Goal: Information Seeking & Learning: Learn about a topic

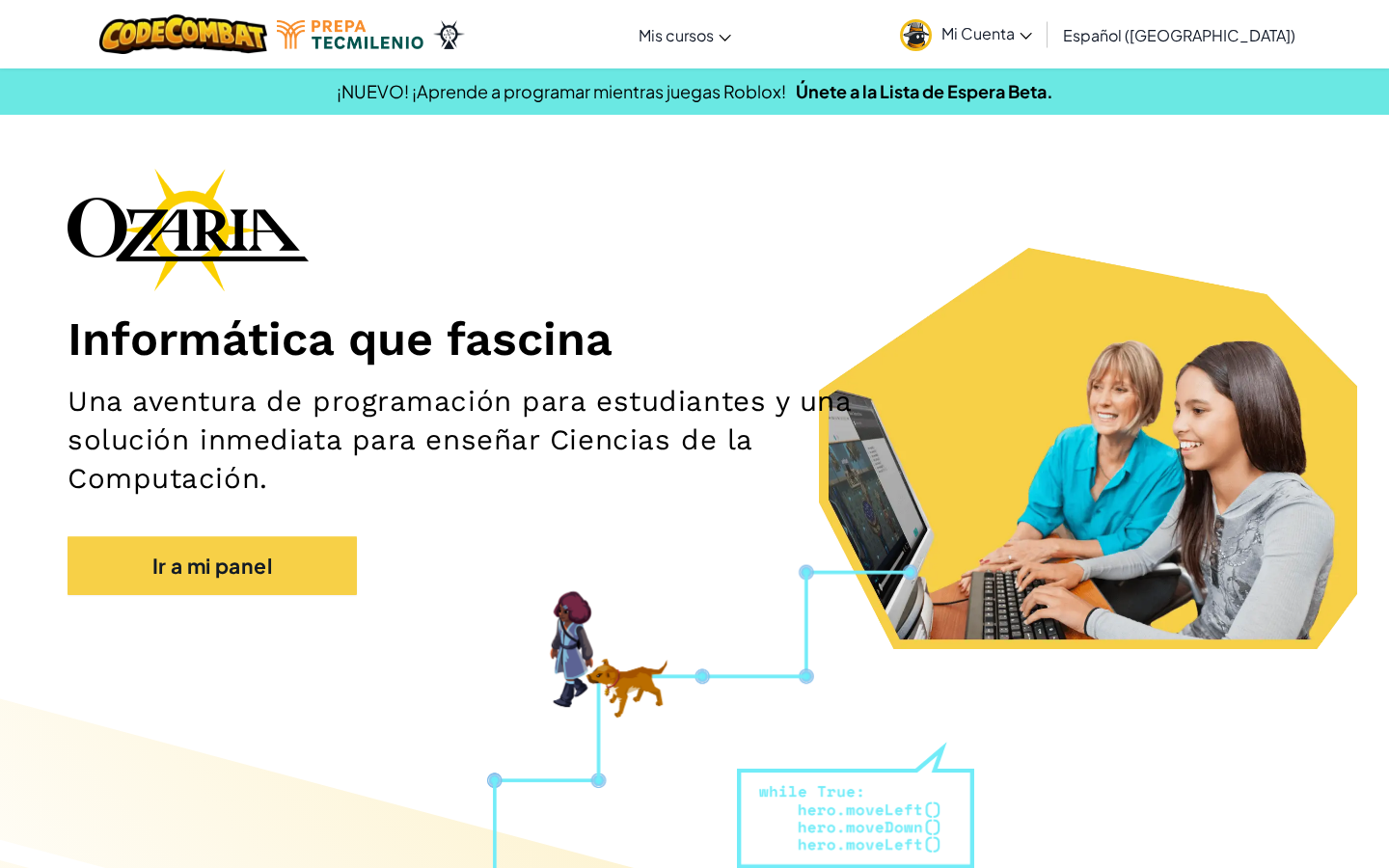
click at [1026, 31] on span "Mi Cuenta" at bounding box center [987, 33] width 91 height 20
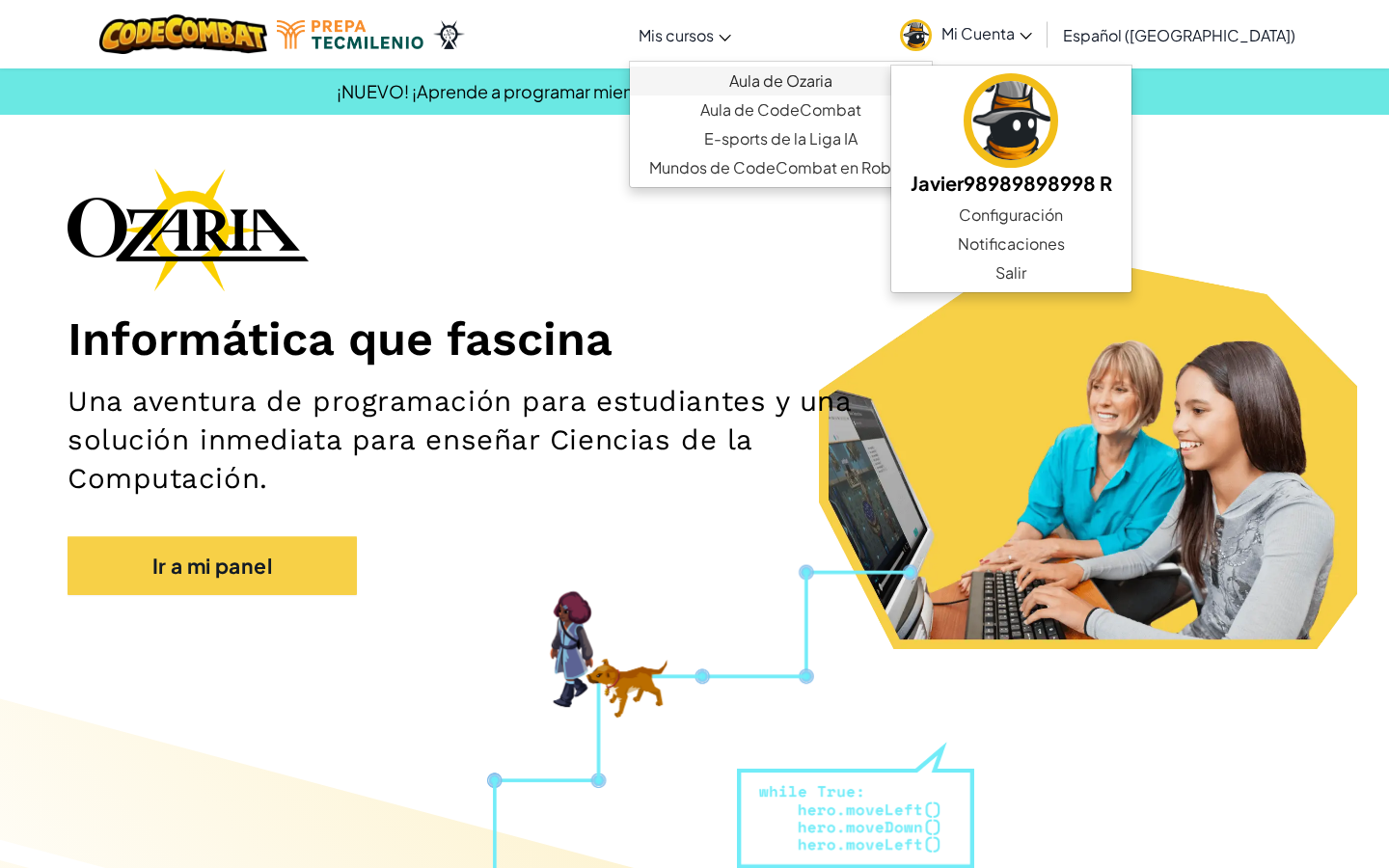
click at [794, 84] on link "Aula de Ozaria" at bounding box center [781, 81] width 302 height 29
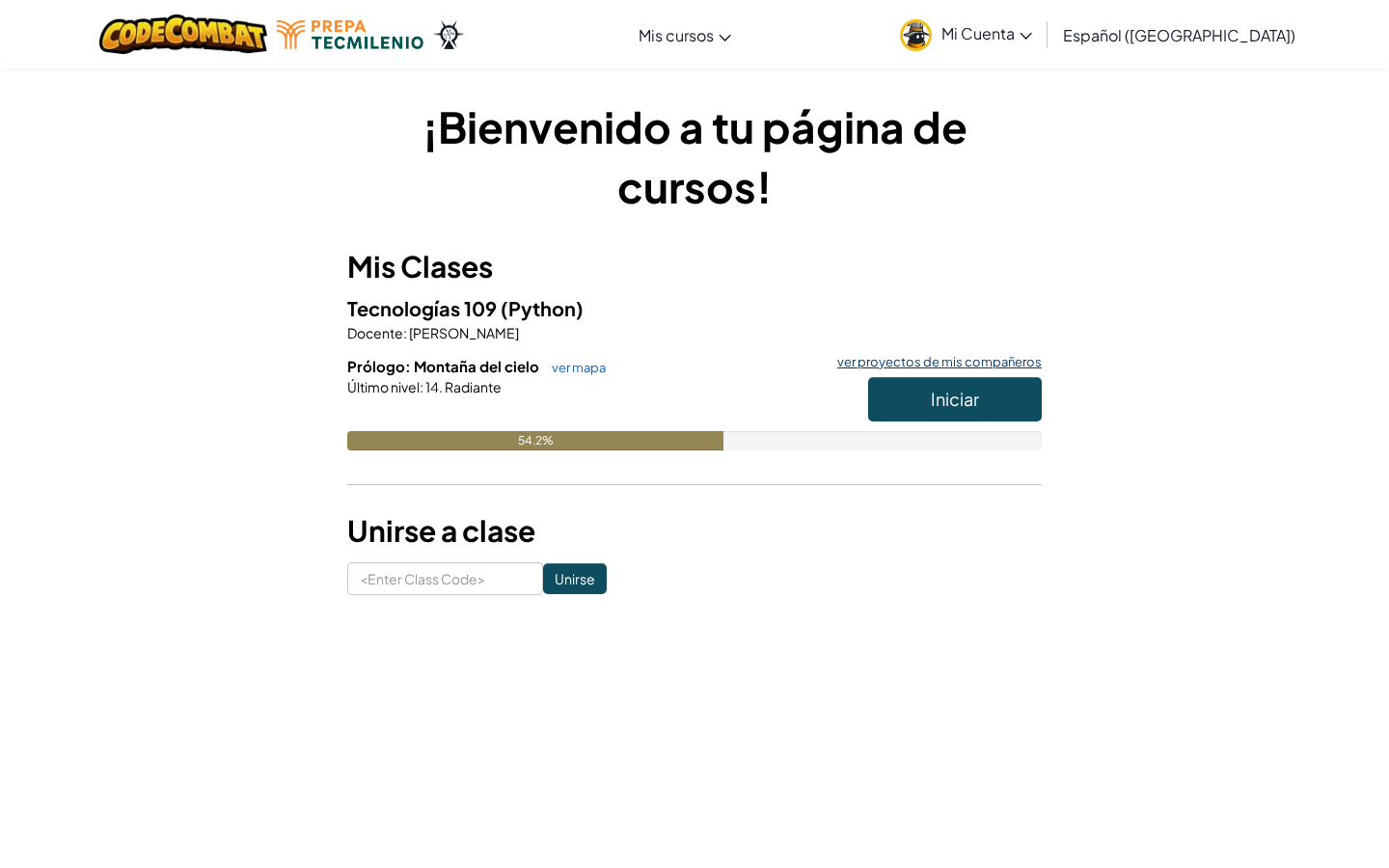
click at [943, 361] on link "ver proyectos de mis compañeros" at bounding box center [935, 362] width 215 height 13
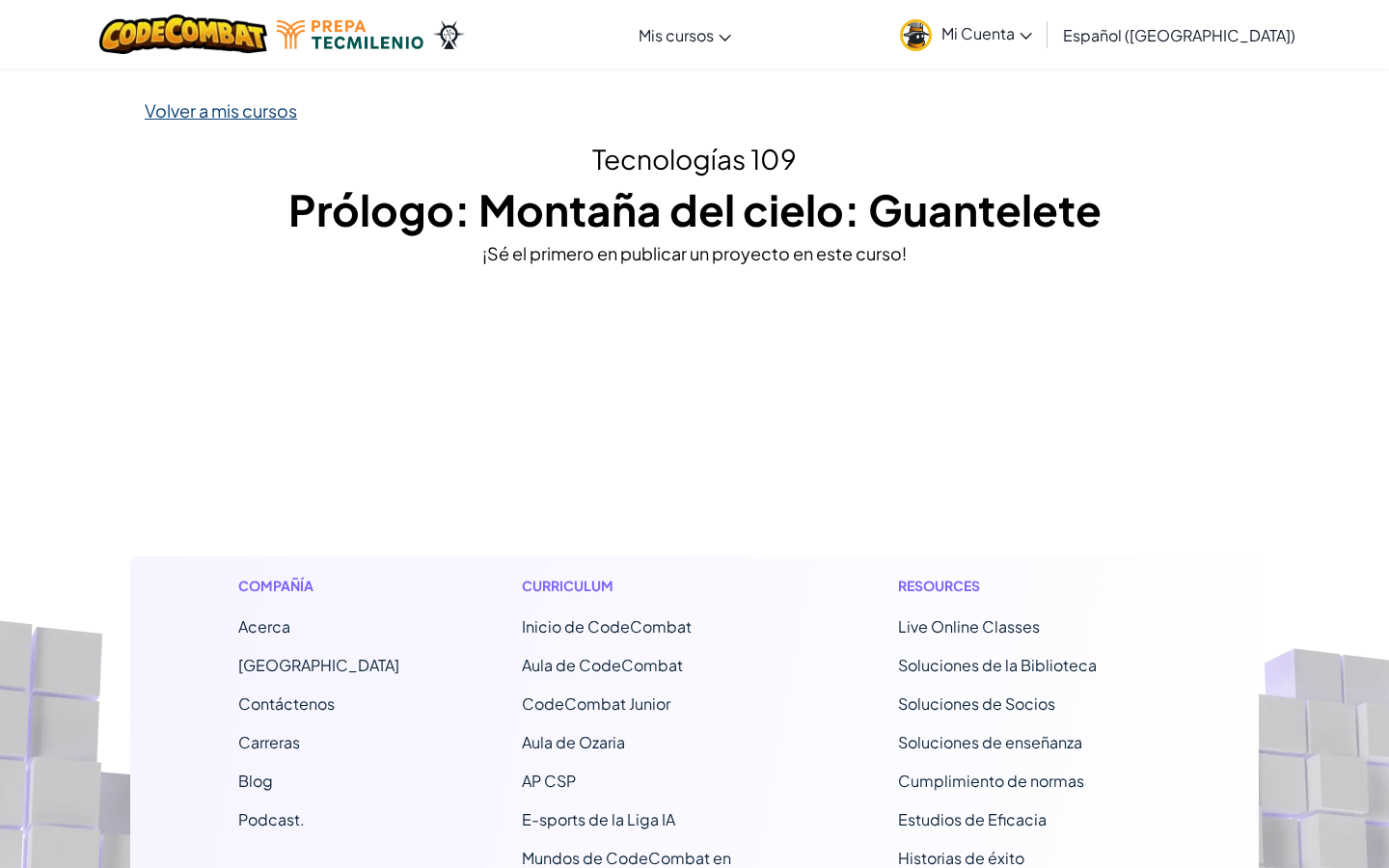
click at [211, 112] on link "Volver a mis cursos" at bounding box center [221, 110] width 153 height 22
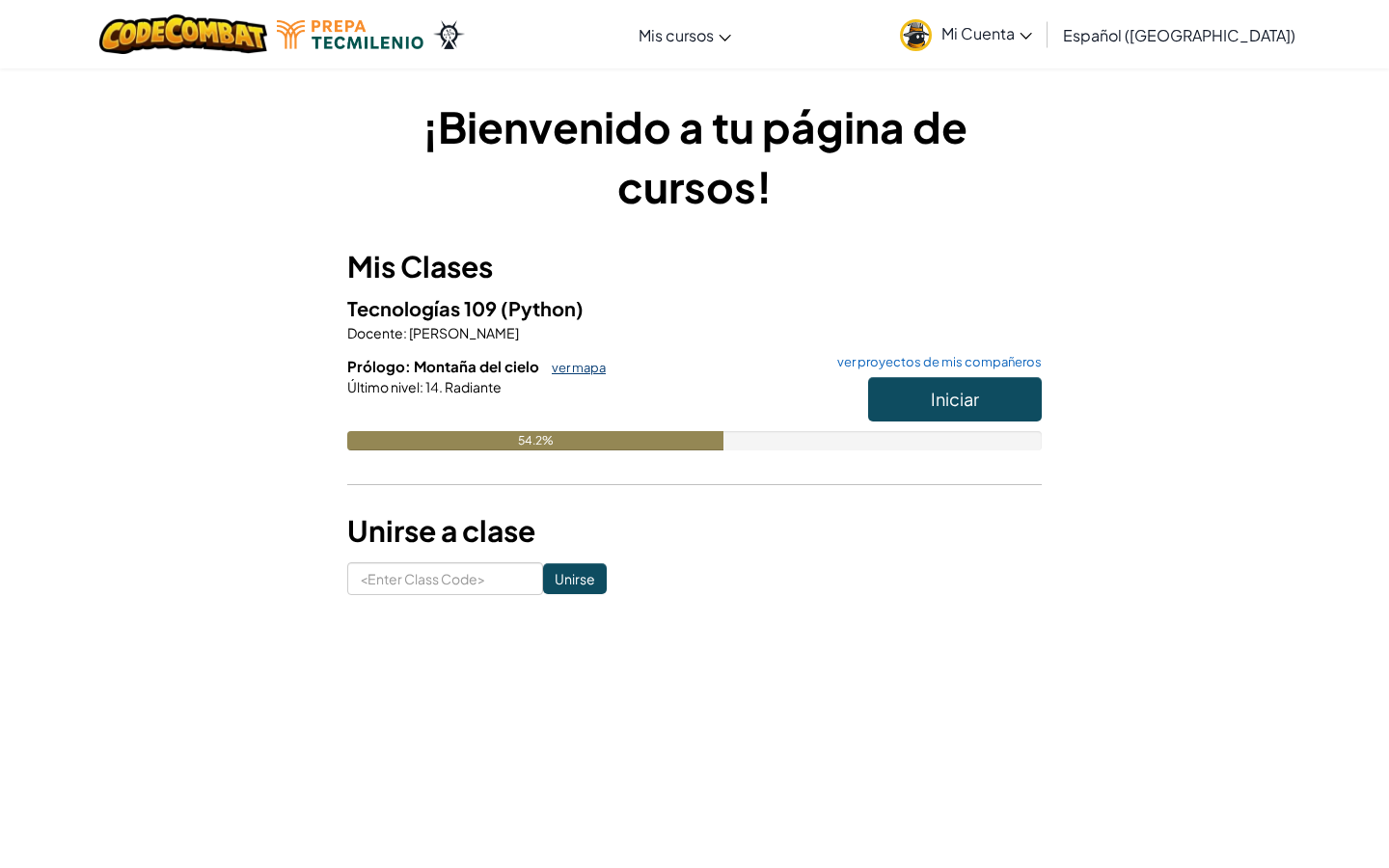
click at [589, 367] on link "ver mapa" at bounding box center [574, 367] width 64 height 15
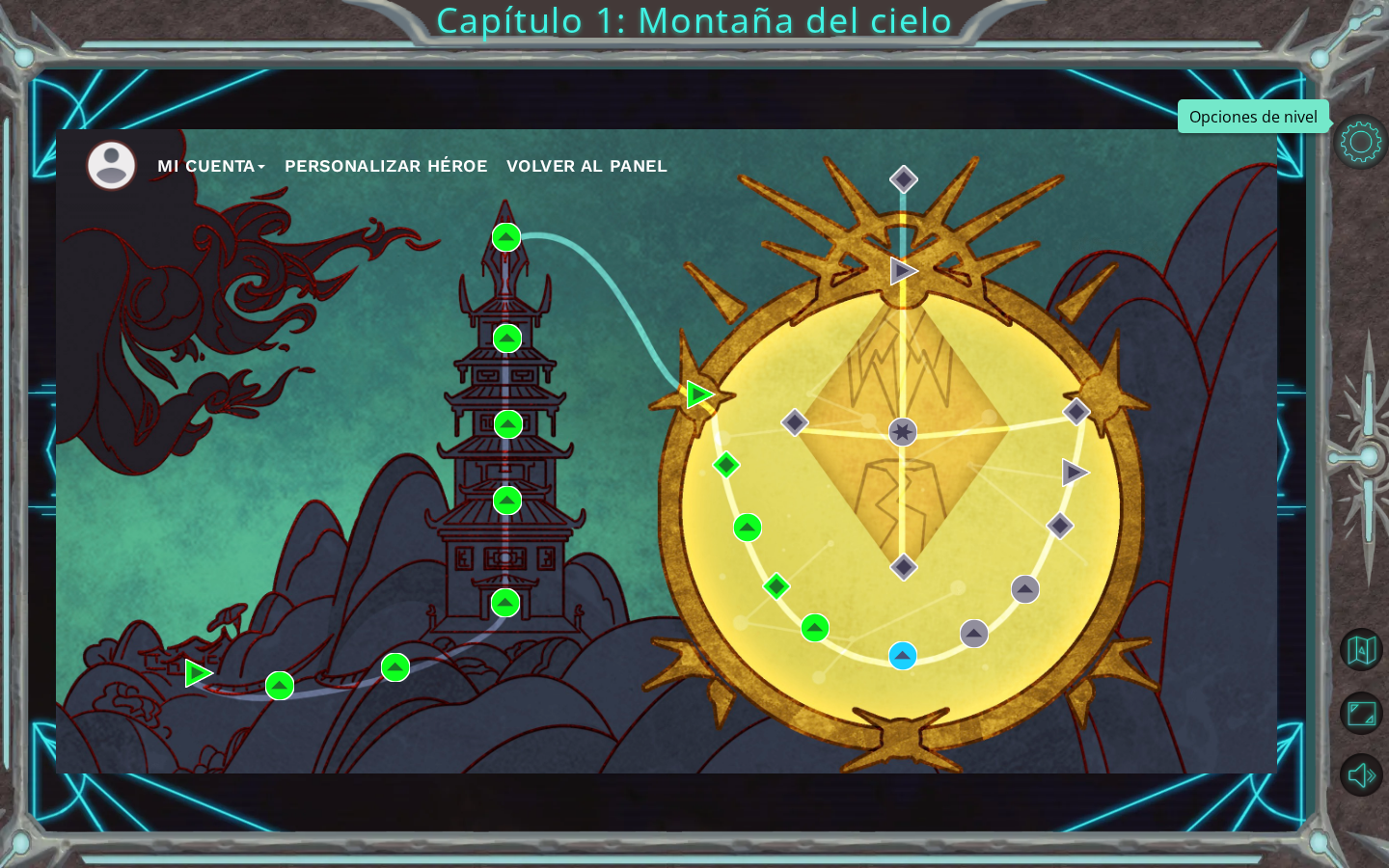
click at [1363, 149] on button "Opciones de nivel" at bounding box center [1362, 142] width 56 height 56
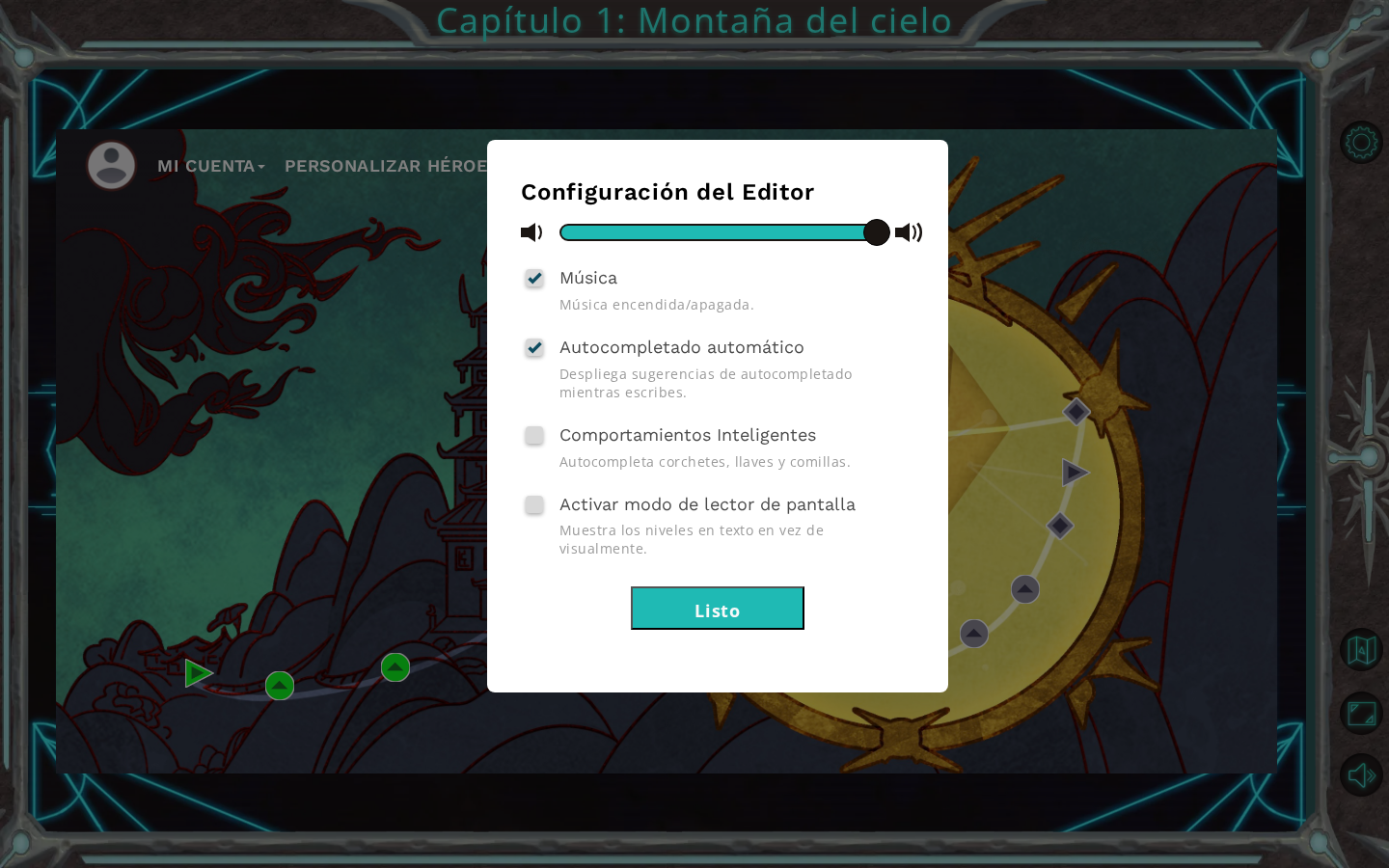
click at [759, 591] on button "Listo" at bounding box center [718, 608] width 174 height 43
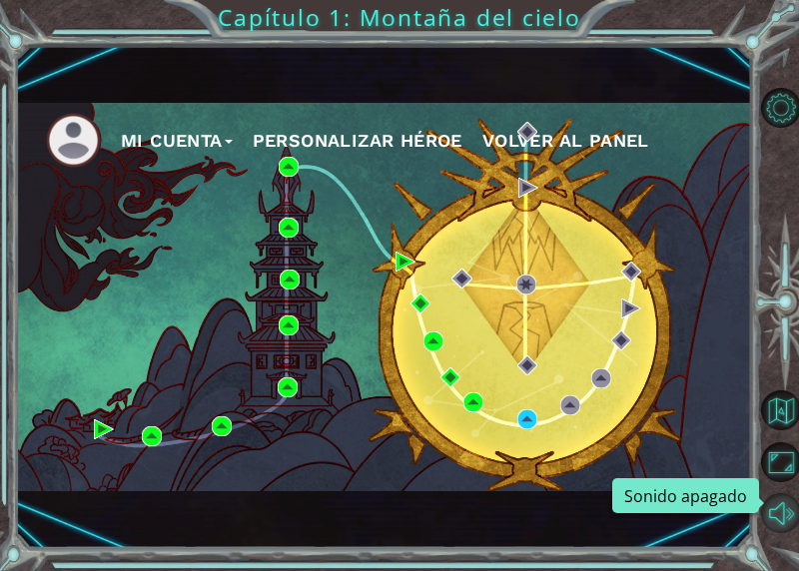
click at [781, 517] on button "Sonido apagado" at bounding box center [781, 513] width 40 height 40
